Goal: Task Accomplishment & Management: Complete application form

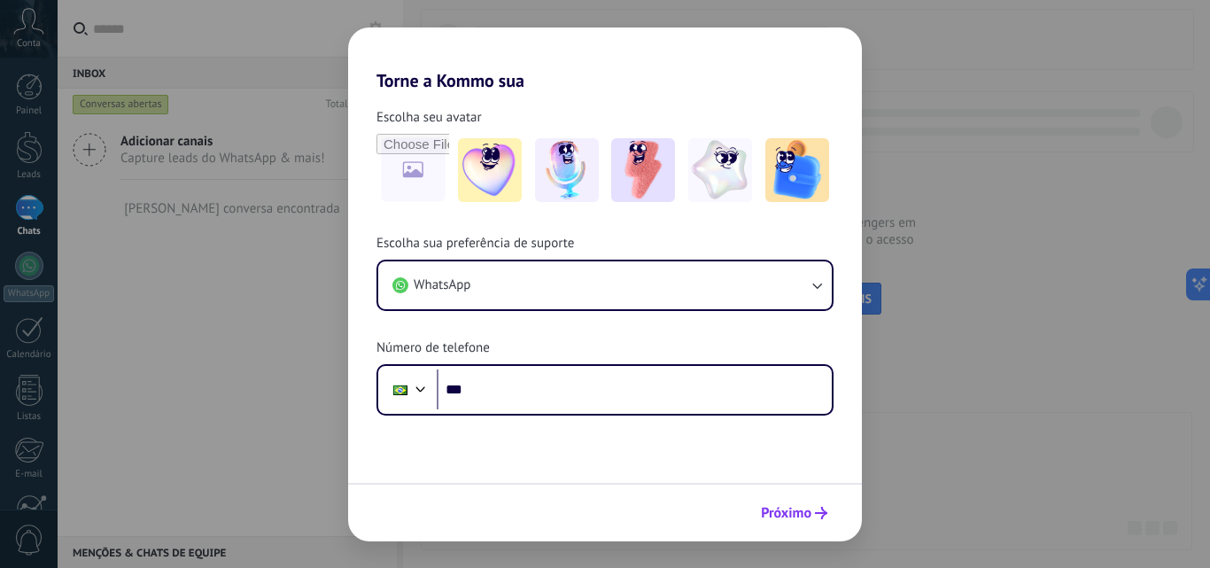
click at [818, 522] on button "Próximo" at bounding box center [794, 513] width 82 height 30
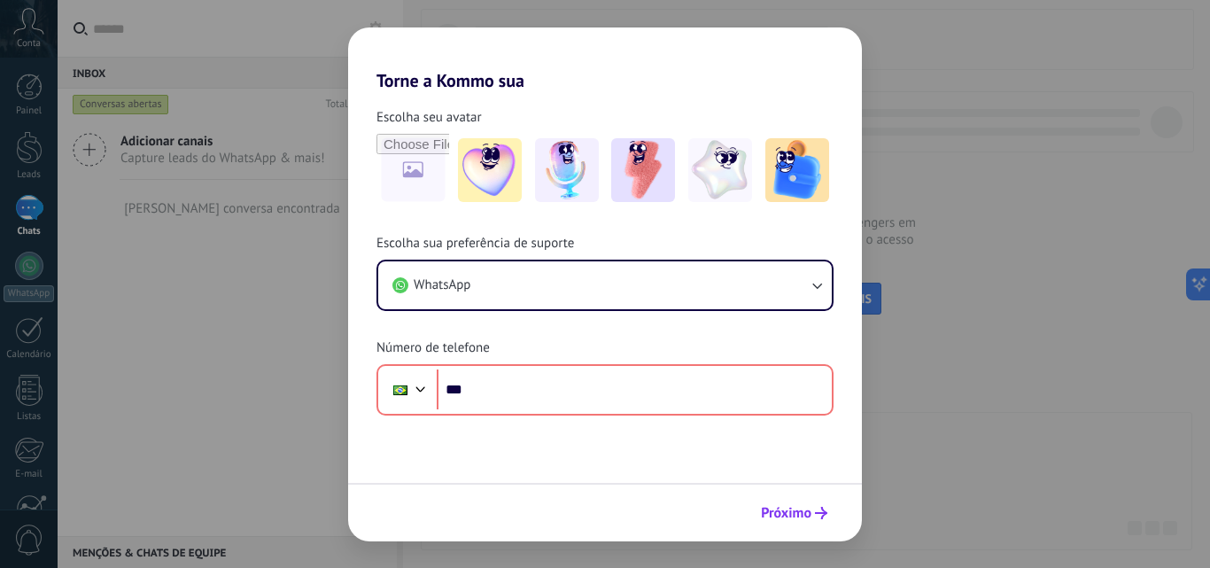
click at [781, 515] on span "Próximo" at bounding box center [786, 513] width 51 height 12
click at [791, 507] on span "Próximo" at bounding box center [786, 513] width 51 height 12
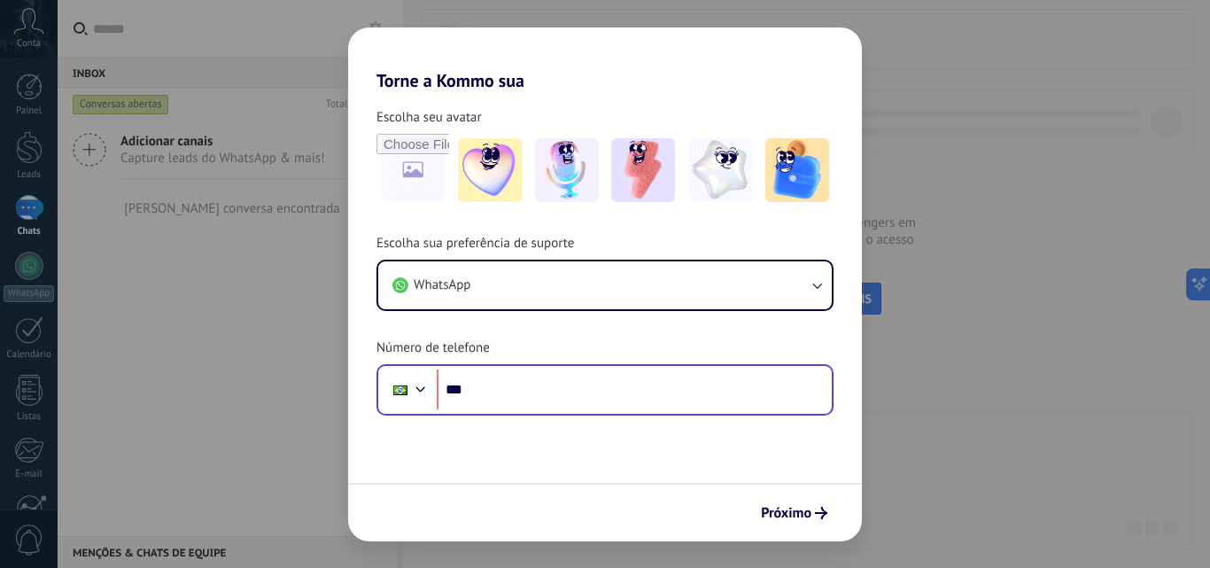
click at [634, 415] on div "Phone ***" at bounding box center [605, 389] width 457 height 51
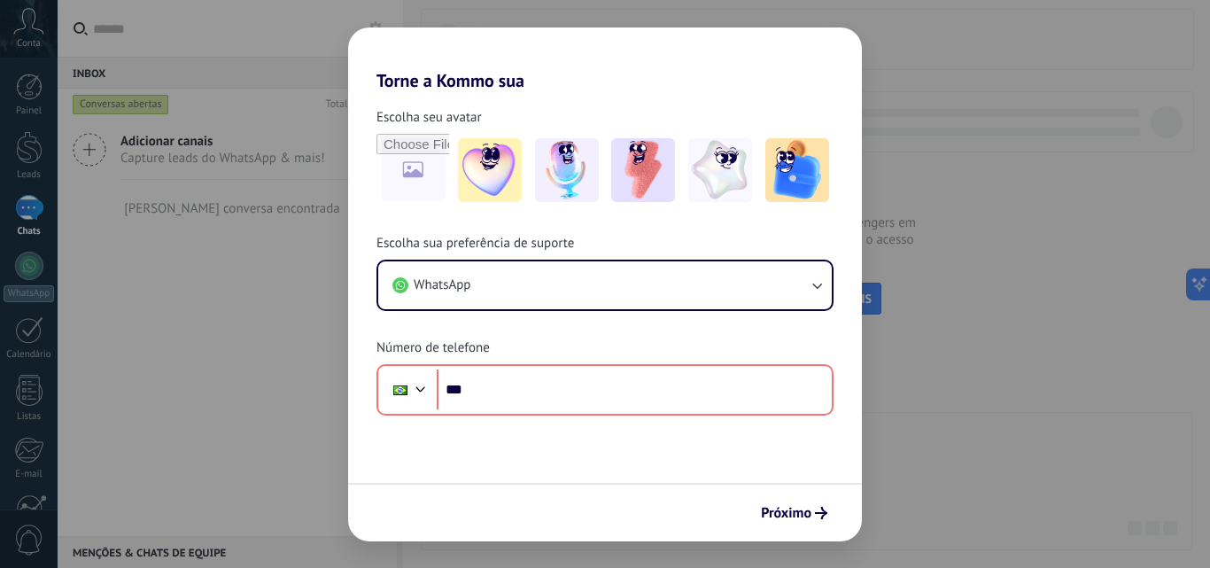
click at [800, 73] on h2 "Torne a Kommo sua" at bounding box center [605, 59] width 514 height 64
click at [35, 97] on div "Torne a Kommo sua Escolha seu avatar Escolha sua preferência de suporte WhatsAp…" at bounding box center [605, 284] width 1210 height 568
